Goal: Information Seeking & Learning: Learn about a topic

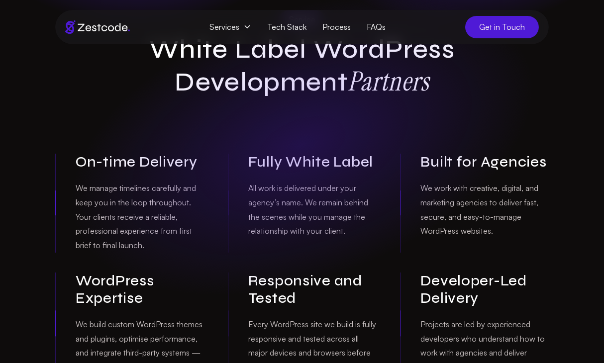
scroll to position [98, 0]
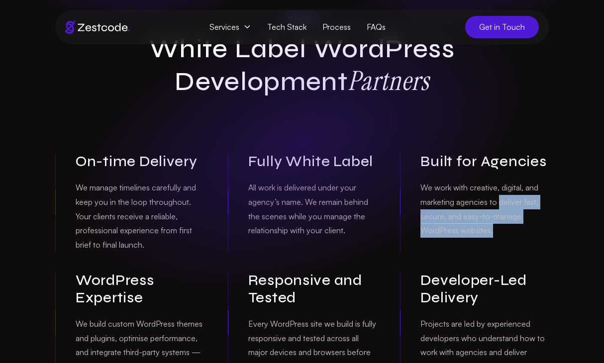
drag, startPoint x: 500, startPoint y: 201, endPoint x: 513, endPoint y: 226, distance: 28.9
click at [513, 226] on p "We work with creative, digital, and marketing agencies to deliver fast, secure,…" at bounding box center [484, 209] width 128 height 57
copy p "deliver fast, secure, and easy-to-manage WordPress websites."
click at [444, 229] on p "We work with creative, digital, and marketing agencies to deliver fast, secure,…" at bounding box center [484, 209] width 128 height 57
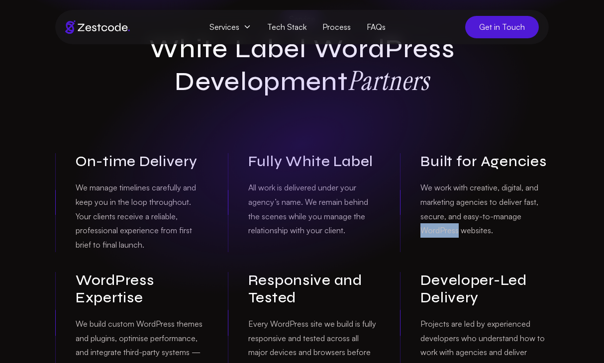
click at [444, 229] on p "We work with creative, digital, and marketing agencies to deliver fast, secure,…" at bounding box center [484, 209] width 128 height 57
click at [436, 232] on p "We work with creative, digital, and marketing agencies to deliver fast, secure,…" at bounding box center [484, 209] width 128 height 57
click at [513, 103] on div "Service White Label WordPress Development Partners On-time Delivery We manage t…" at bounding box center [302, 192] width 510 height 364
